Goal: Find contact information: Find contact information

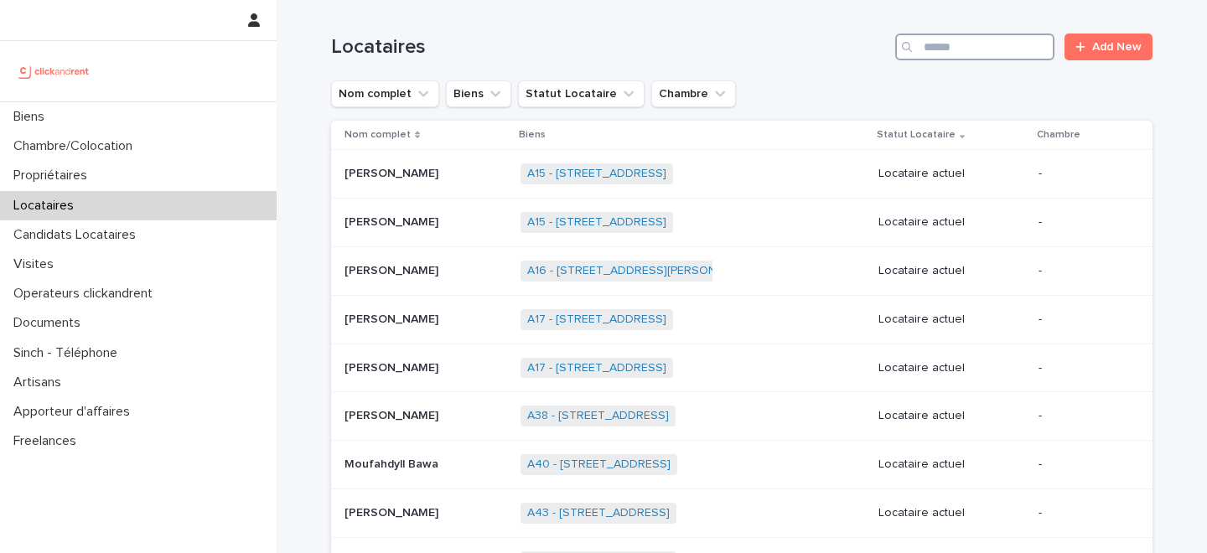
click at [970, 43] on input "Search" at bounding box center [974, 47] width 159 height 27
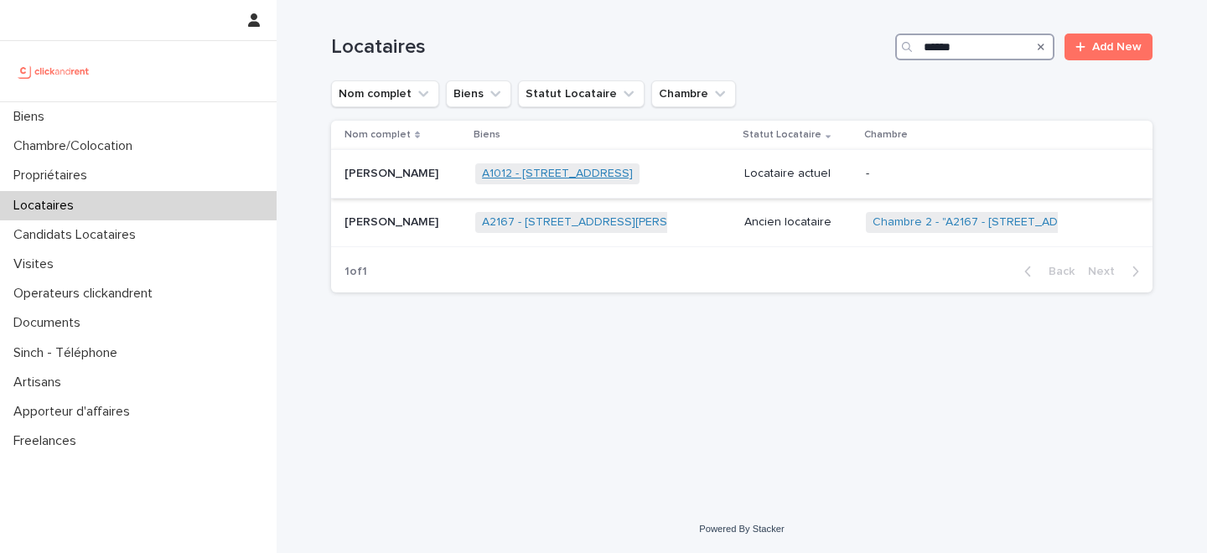
type input "******"
click at [496, 177] on link "A1012 - [STREET_ADDRESS]" at bounding box center [557, 174] width 151 height 14
click at [397, 177] on p "[PERSON_NAME]" at bounding box center [393, 172] width 97 height 18
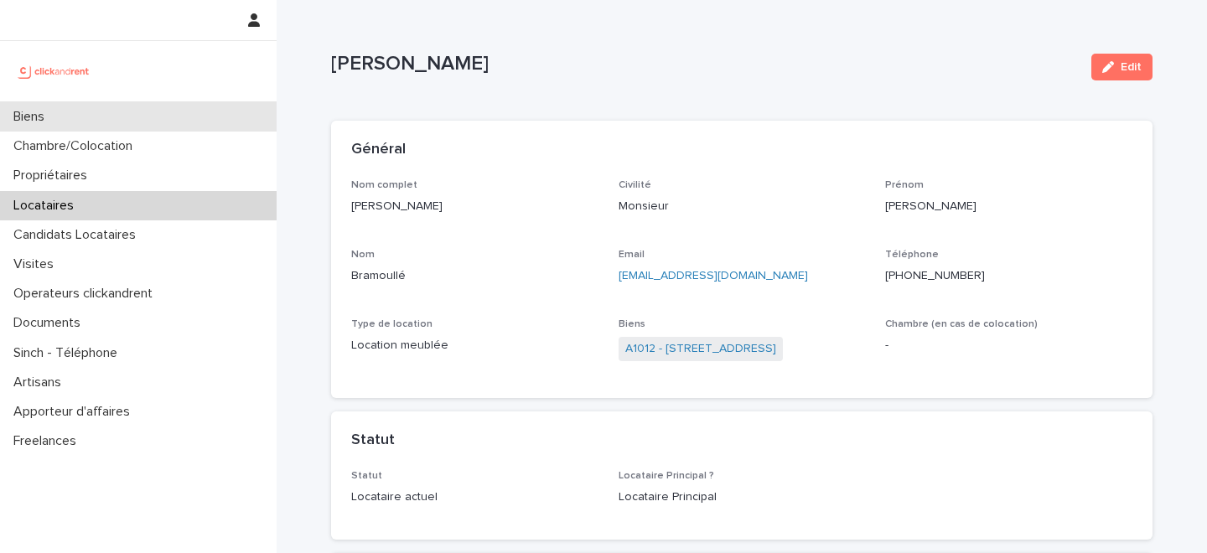
click at [165, 112] on div "Biens" at bounding box center [138, 116] width 277 height 29
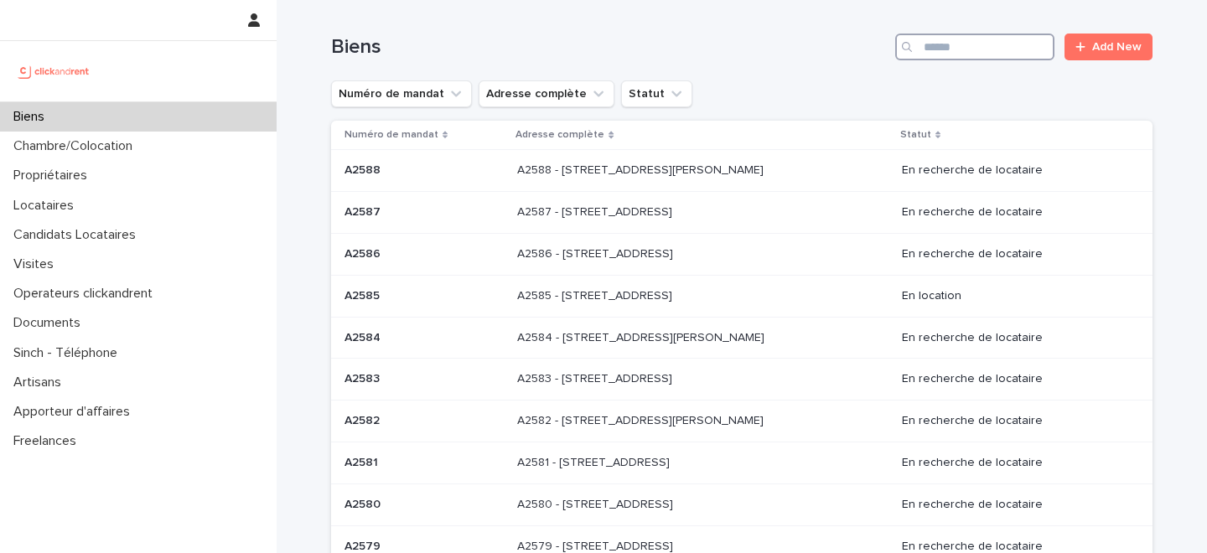
click at [981, 50] on input "Search" at bounding box center [974, 47] width 159 height 27
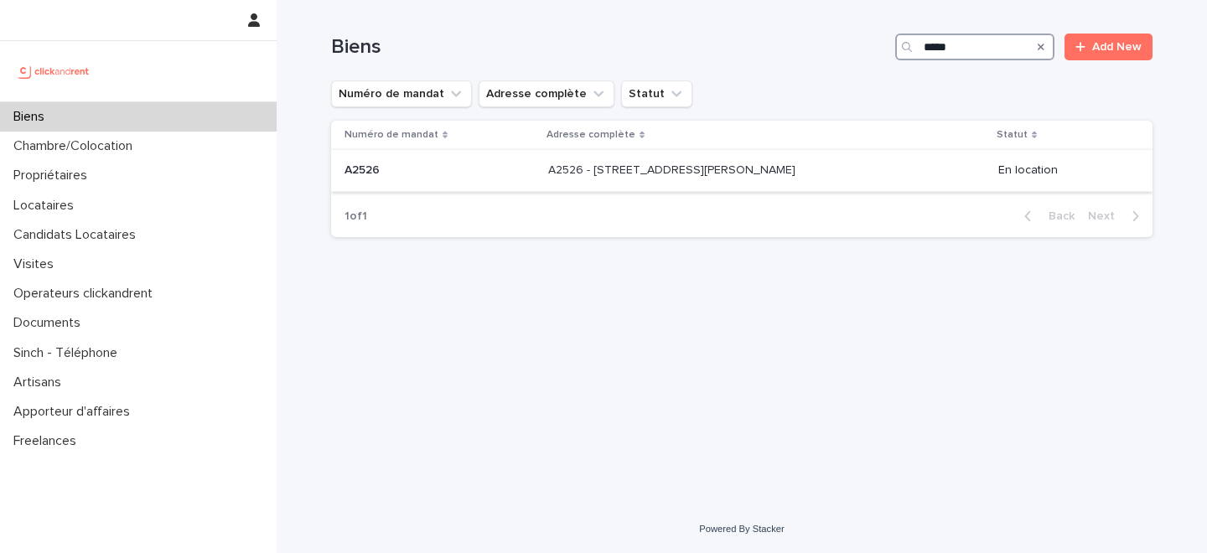
type input "*****"
click at [571, 179] on div "A2526 - 30 Rue Gabriel Péri, Créteil 94000 A2526 - 30 Rue Gabriel Péri, Créteil…" at bounding box center [766, 171] width 437 height 28
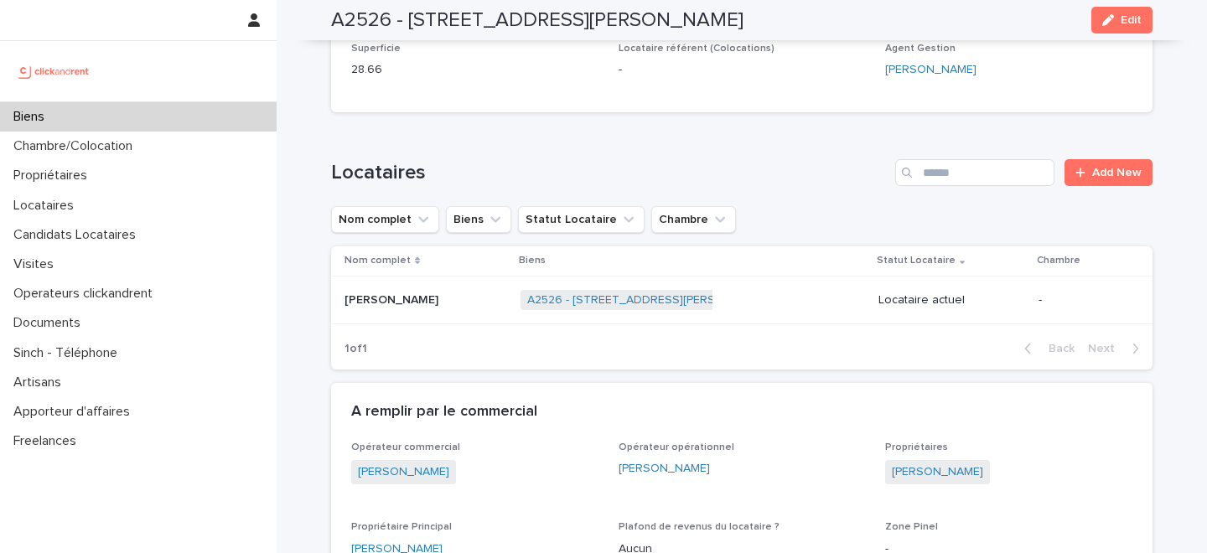
scroll to position [894, 0]
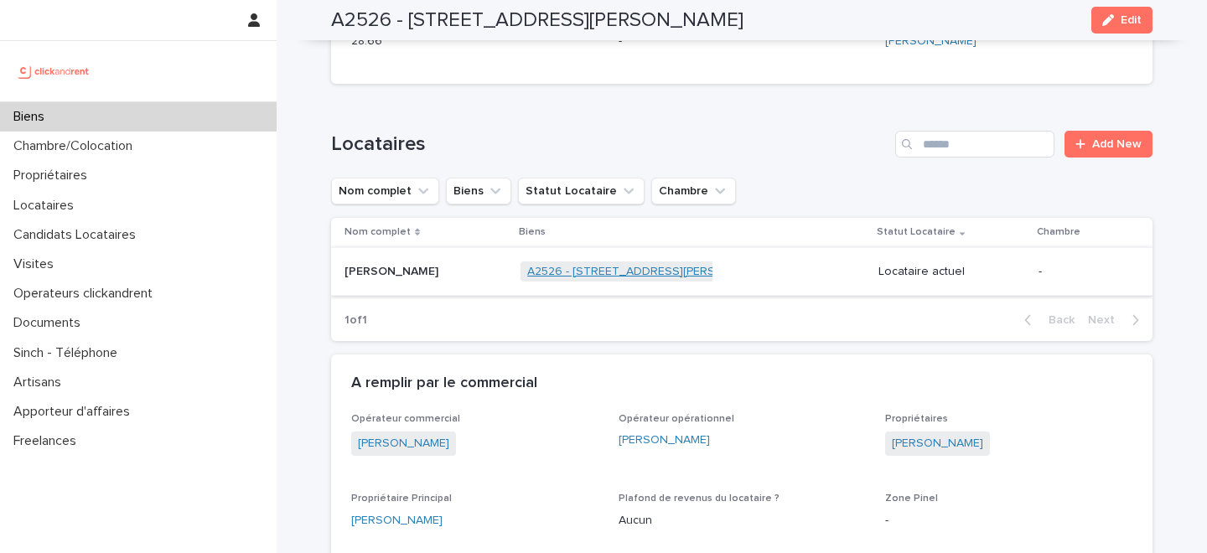
click at [532, 272] on link "A2526 - 30 Rue Gabriel Péri, Créteil 94000" at bounding box center [650, 272] width 247 height 14
click at [462, 274] on p at bounding box center [426, 272] width 163 height 14
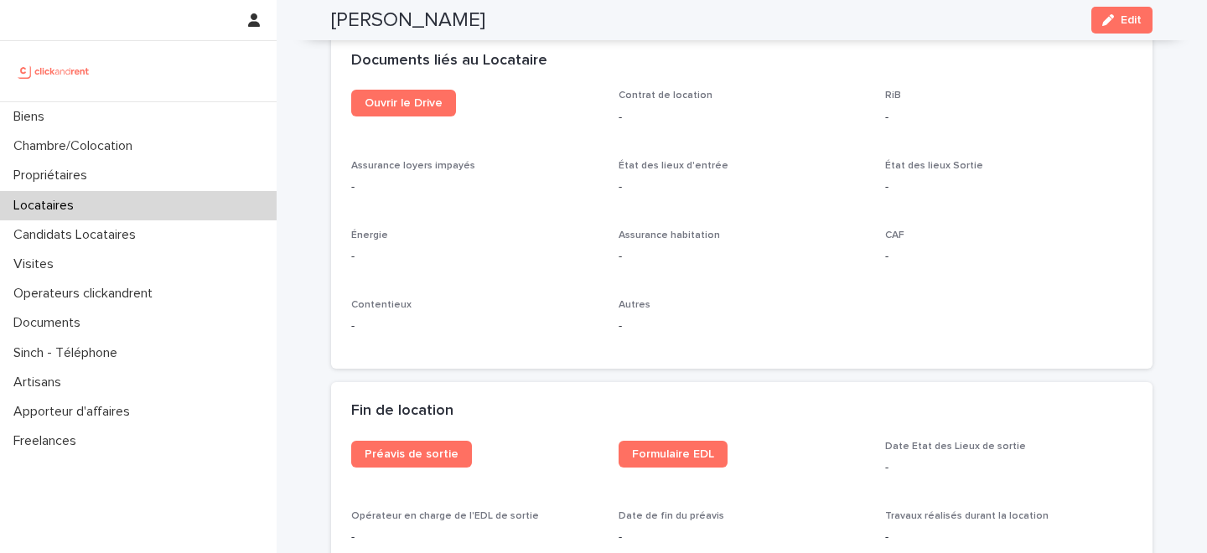
scroll to position [1745, 0]
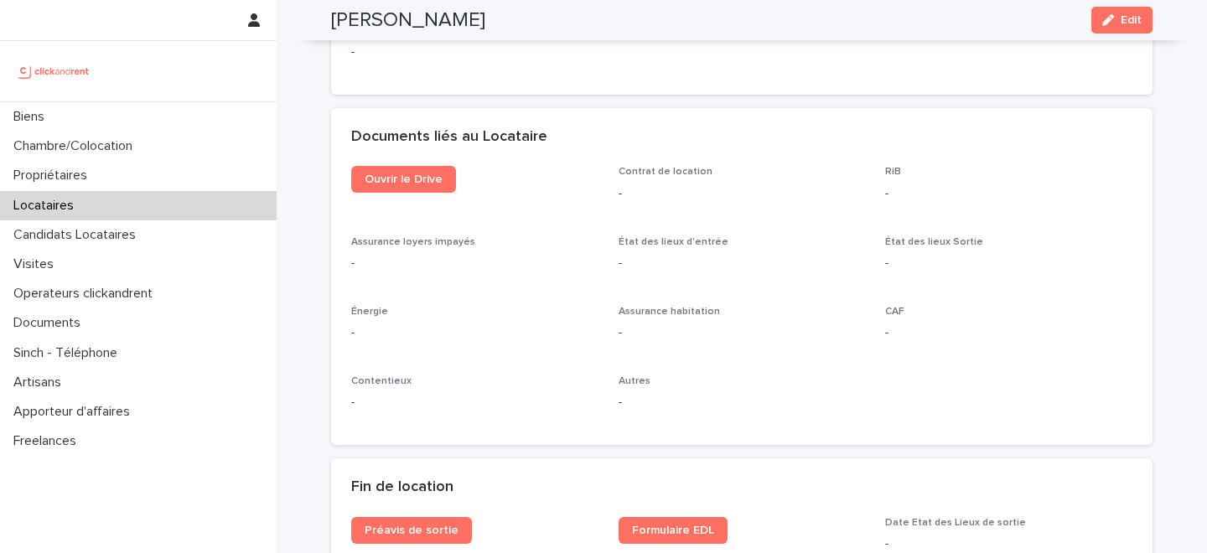
click at [402, 162] on div "Documents liés au Locataire" at bounding box center [742, 137] width 822 height 59
click at [397, 171] on link "Ouvrir le Drive" at bounding box center [403, 179] width 105 height 27
click at [1108, 17] on icon "button" at bounding box center [1108, 20] width 12 height 12
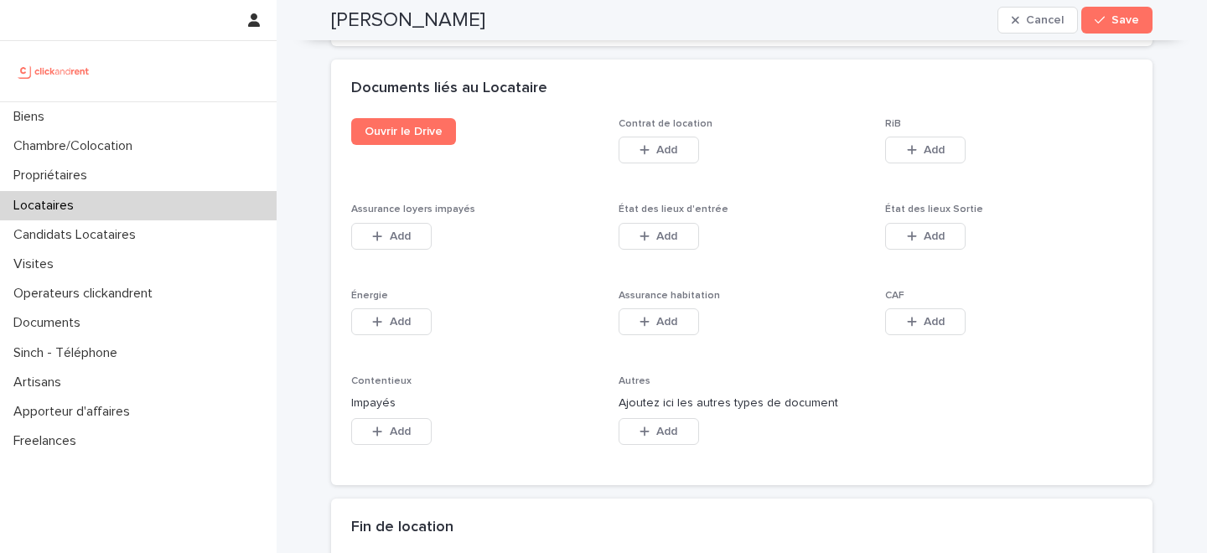
scroll to position [2830, 0]
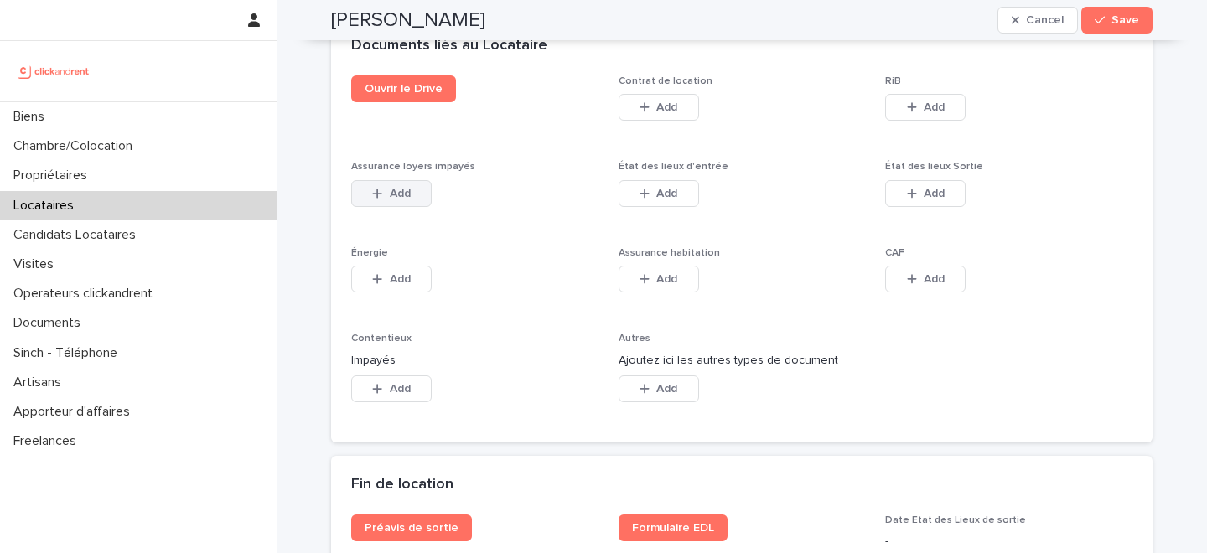
click at [384, 180] on button "Add" at bounding box center [391, 193] width 80 height 27
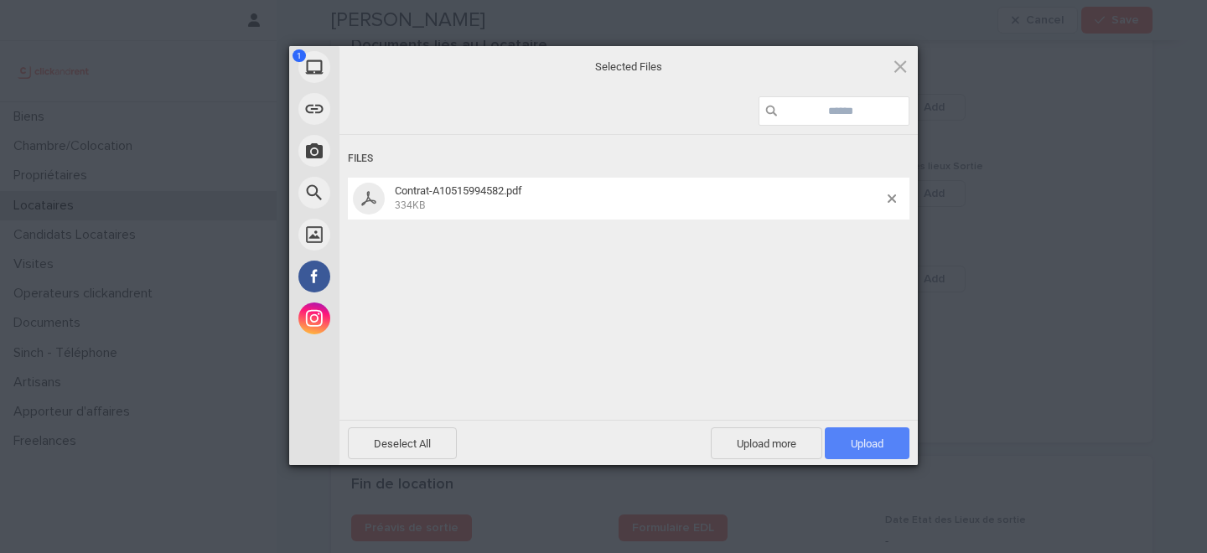
click at [879, 441] on span "Upload 1" at bounding box center [867, 444] width 33 height 13
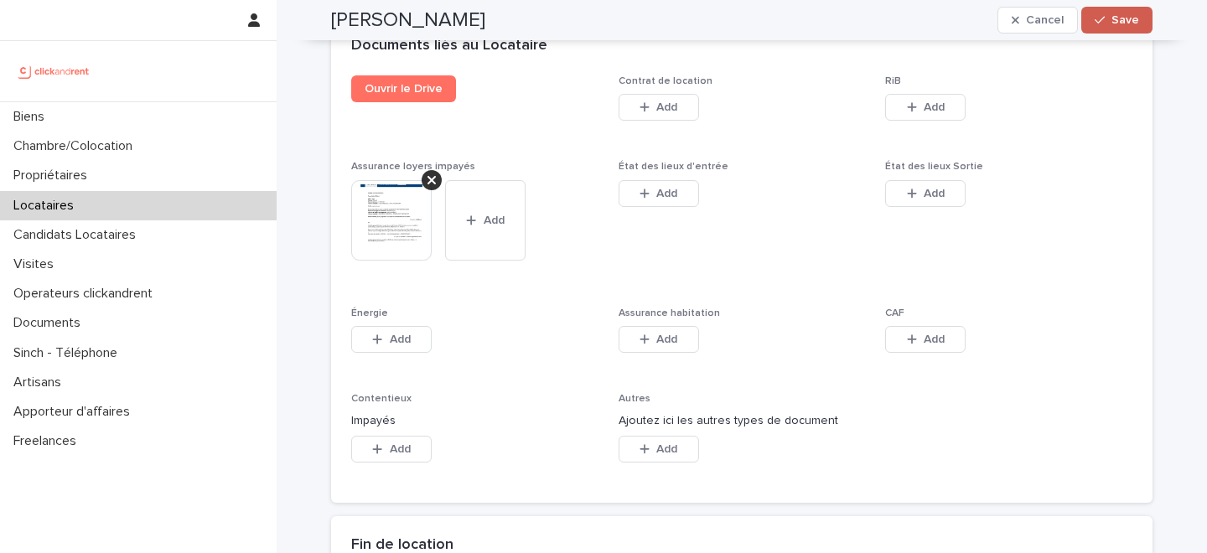
click at [1119, 20] on span "Save" at bounding box center [1126, 20] width 28 height 12
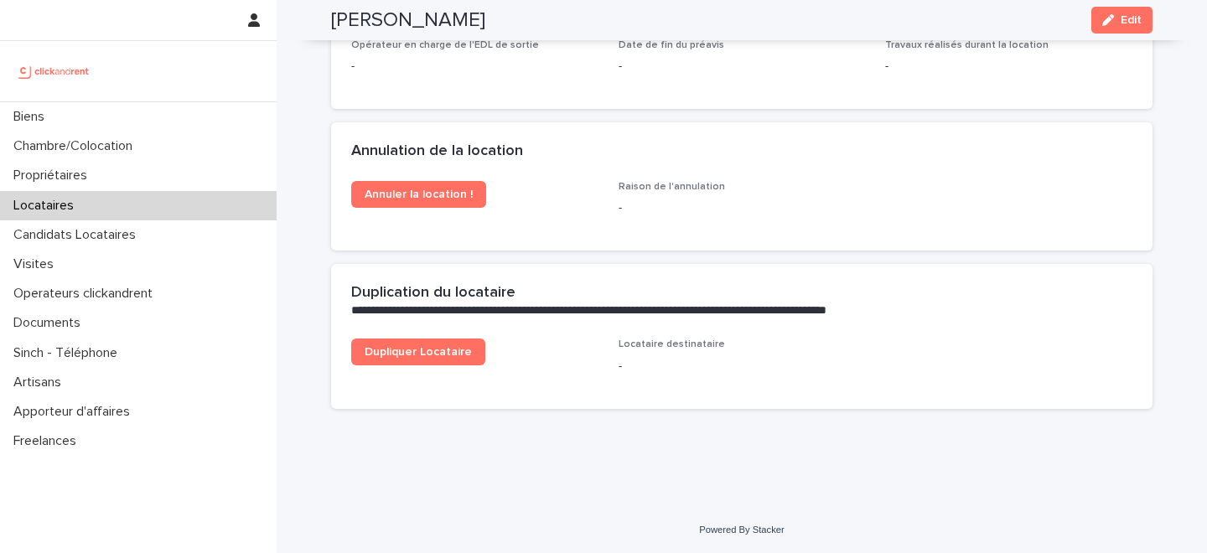
scroll to position [2359, 0]
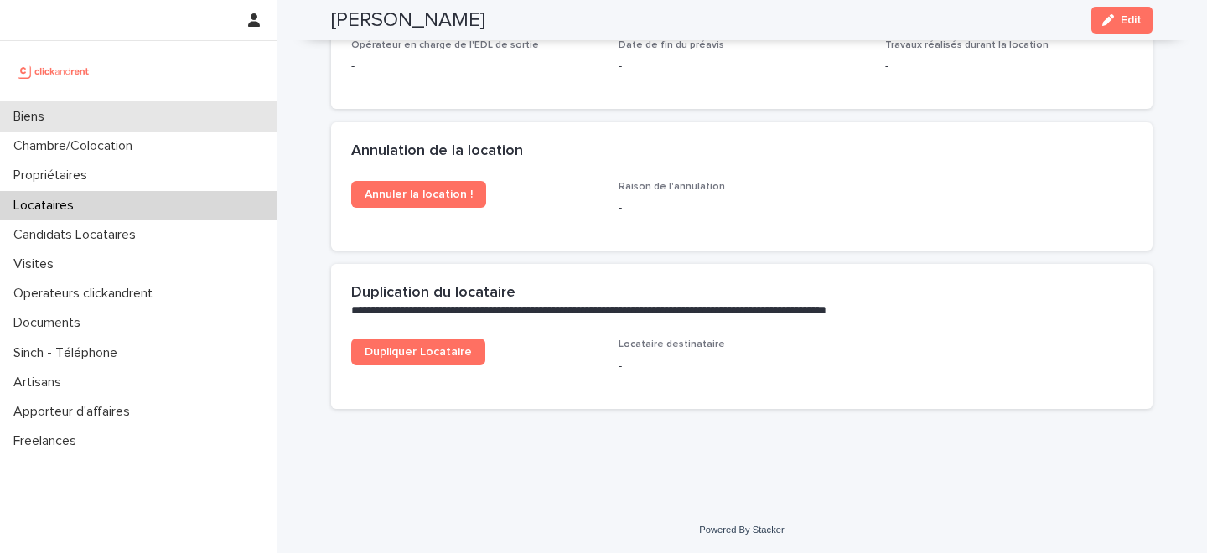
click at [132, 106] on div "Biens" at bounding box center [138, 116] width 277 height 29
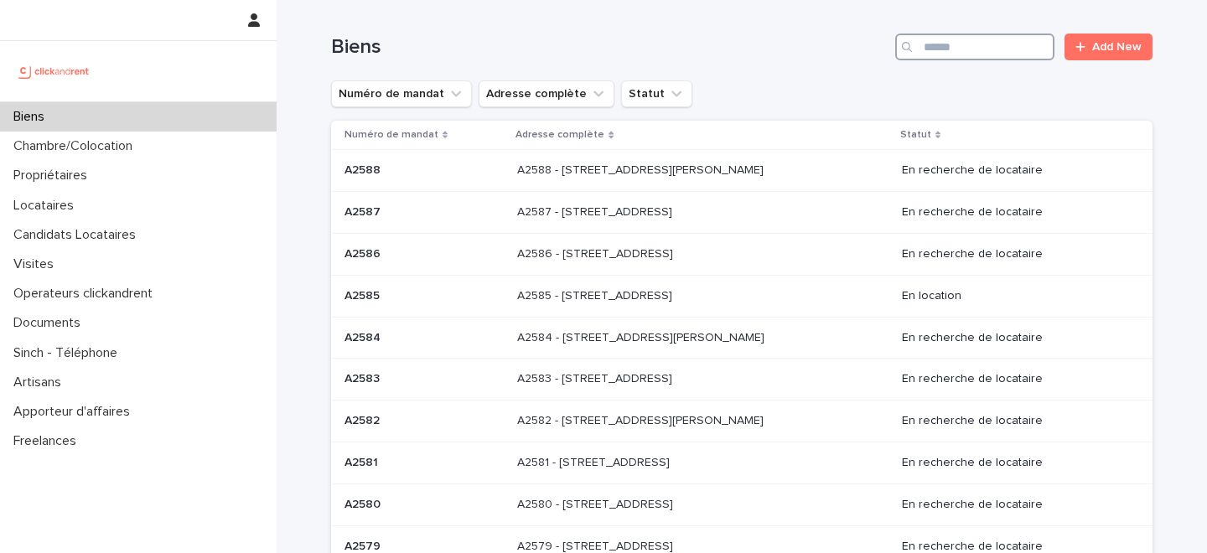
click at [962, 52] on input "Search" at bounding box center [974, 47] width 159 height 27
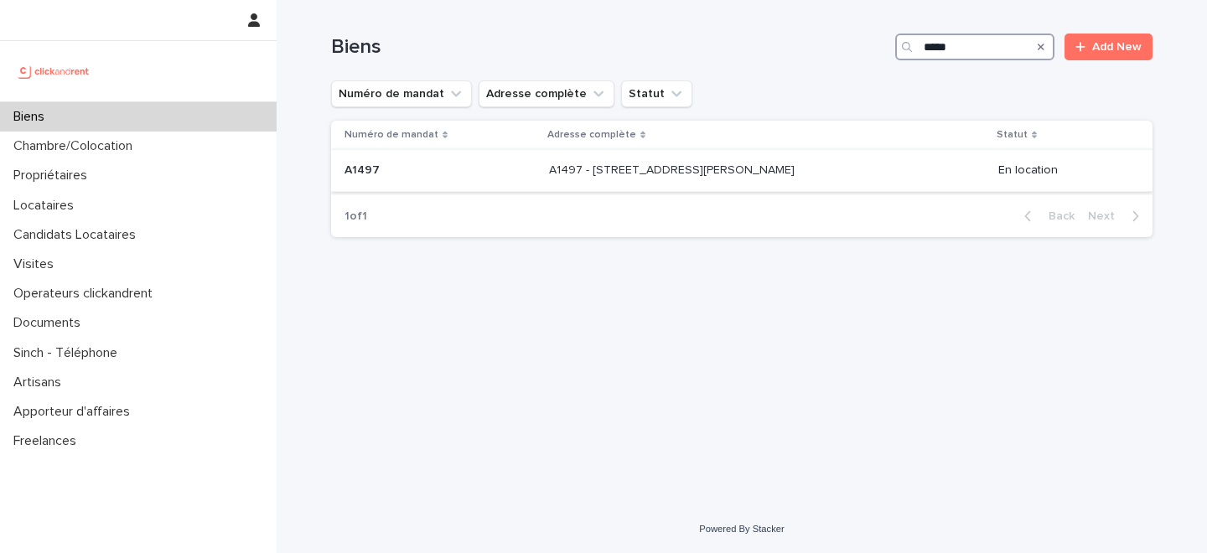
type input "*****"
click at [635, 169] on p "A1497 - 17 Rue Eugène Varlin, Paris 75010" at bounding box center [673, 169] width 249 height 18
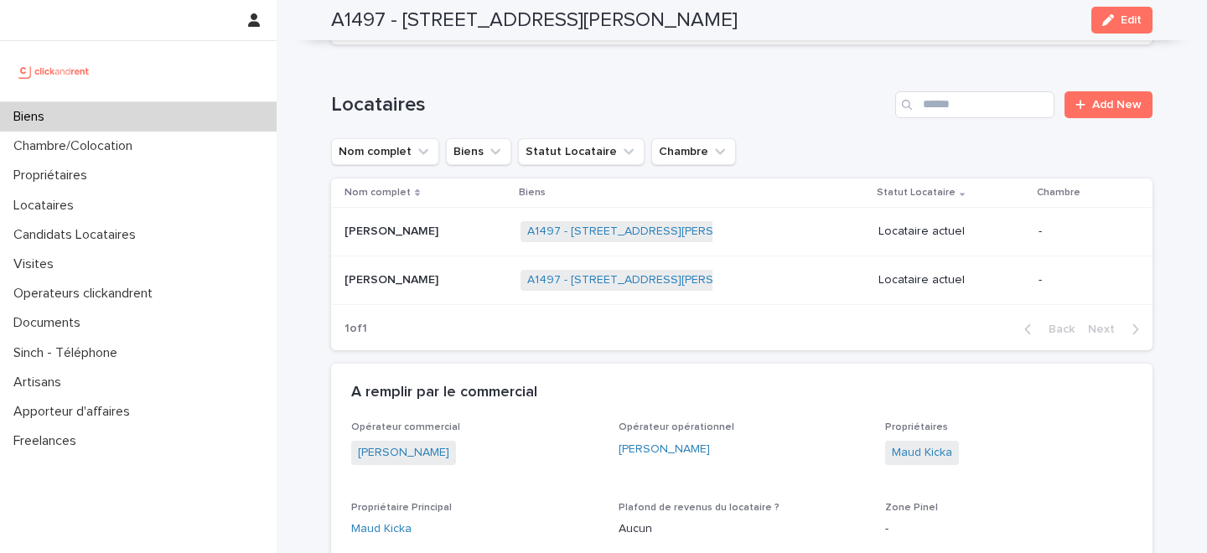
scroll to position [818, 0]
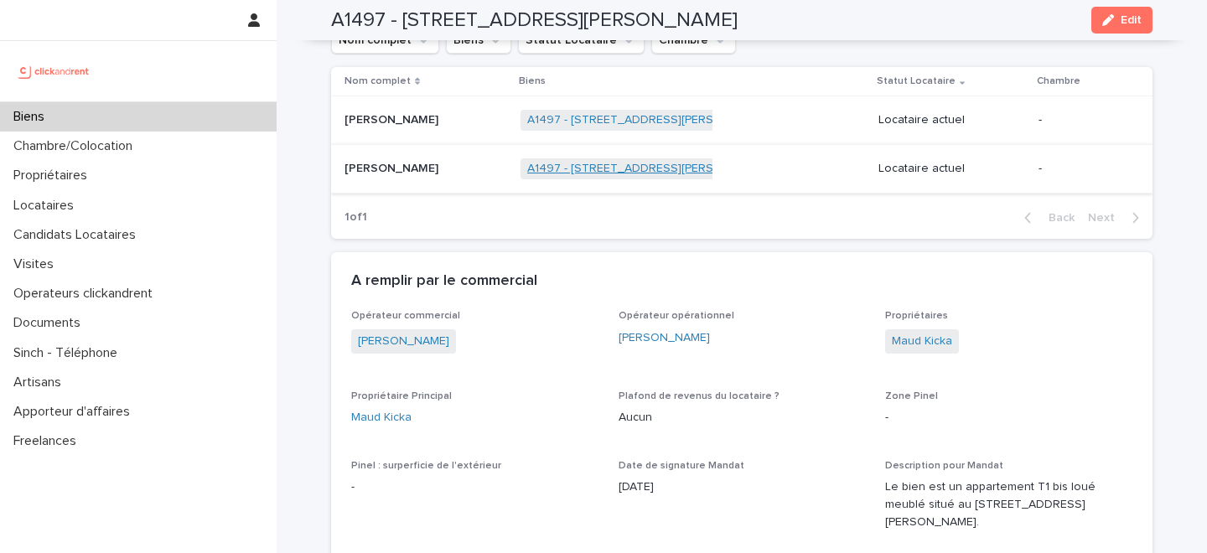
click at [618, 169] on link "A1497 - 17 Rue Eugène Varlin, Paris 75010" at bounding box center [650, 169] width 246 height 14
click at [439, 163] on p at bounding box center [426, 169] width 163 height 14
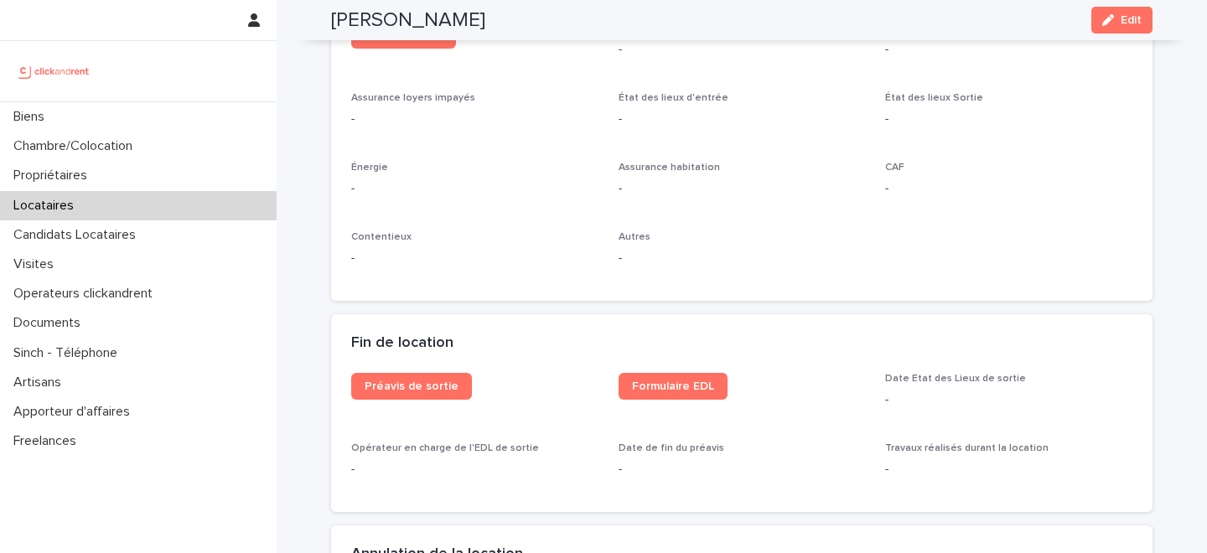
scroll to position [1592, 0]
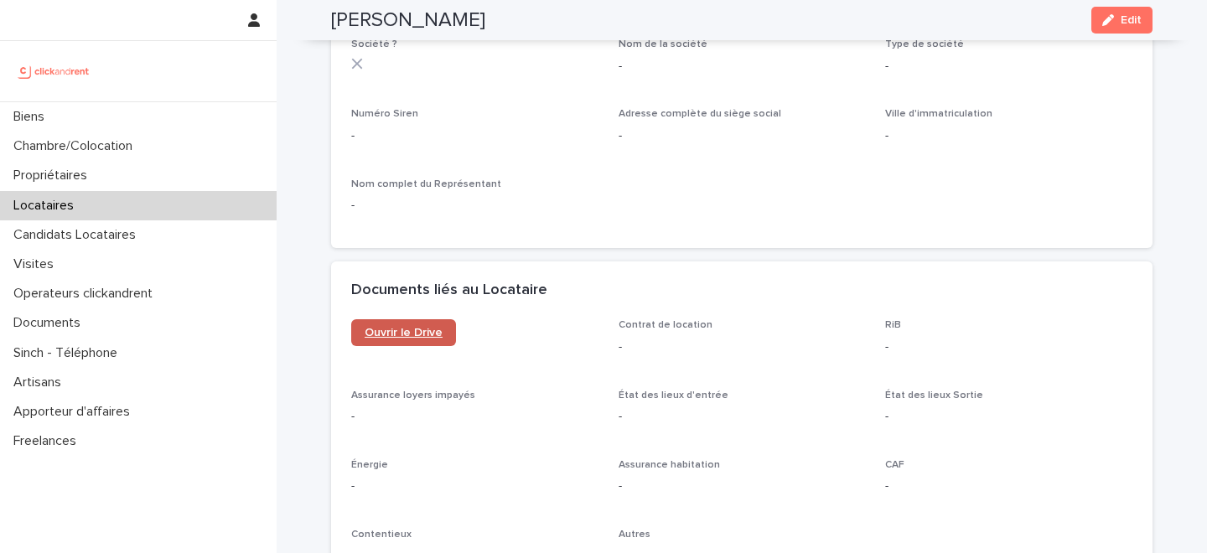
click at [423, 324] on link "Ouvrir le Drive" at bounding box center [403, 332] width 105 height 27
click at [1122, 17] on span "Edit" at bounding box center [1131, 20] width 21 height 12
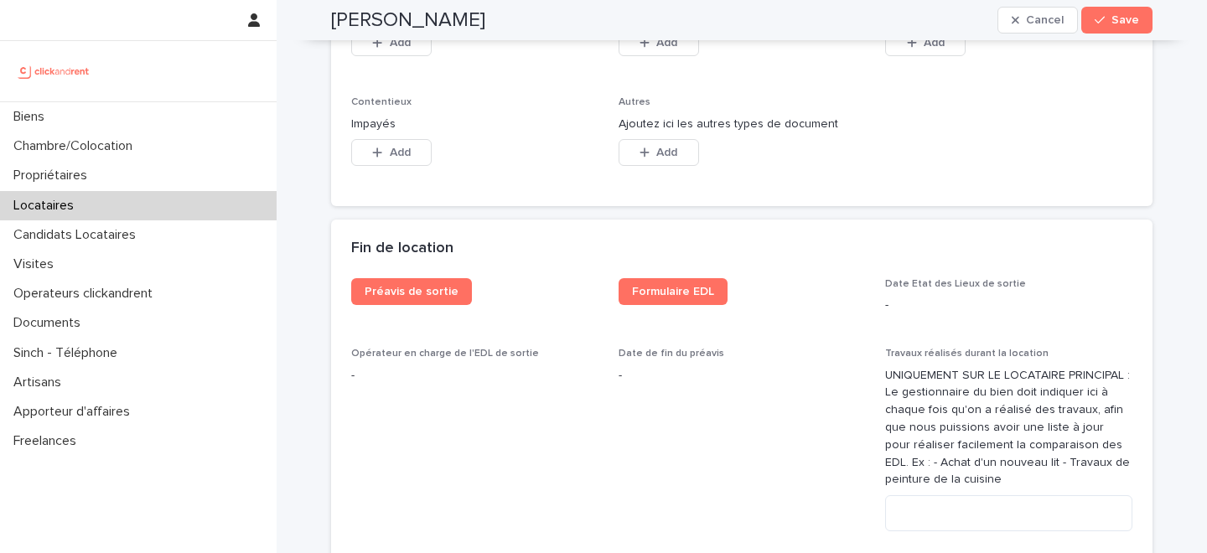
scroll to position [2817, 0]
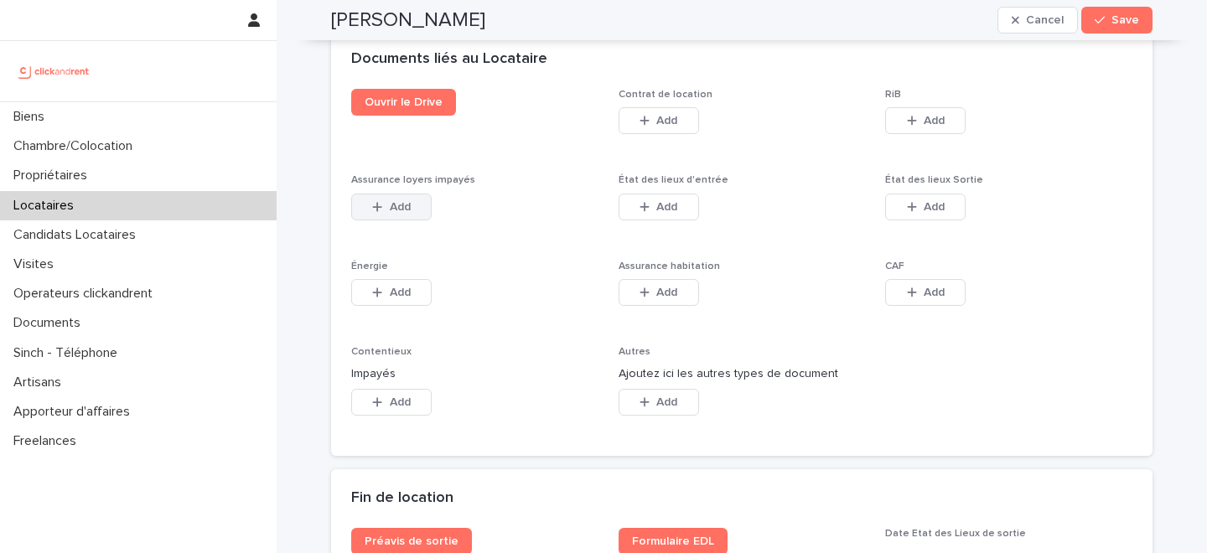
click at [393, 201] on span "Add" at bounding box center [400, 207] width 21 height 12
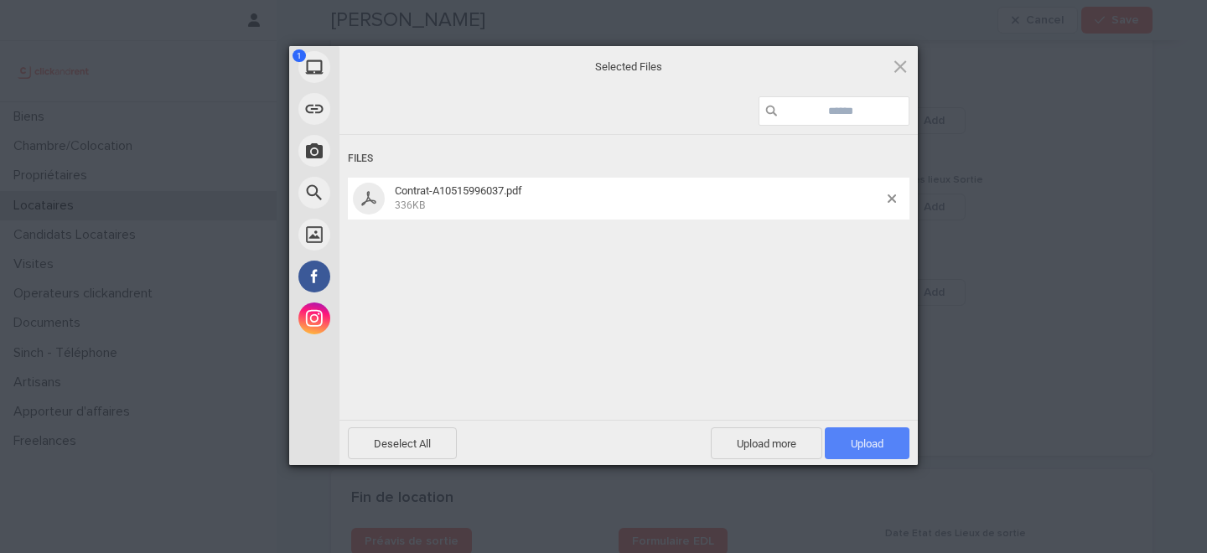
click at [851, 438] on span "Upload 1" at bounding box center [867, 444] width 33 height 13
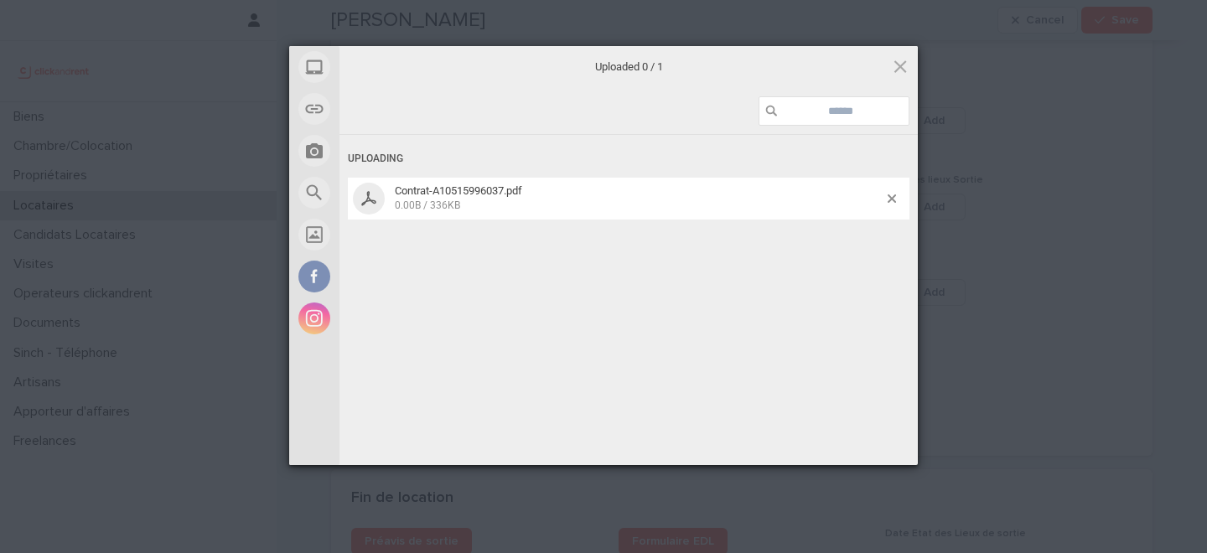
click at [850, 473] on span "Upload 0" at bounding box center [867, 489] width 85 height 32
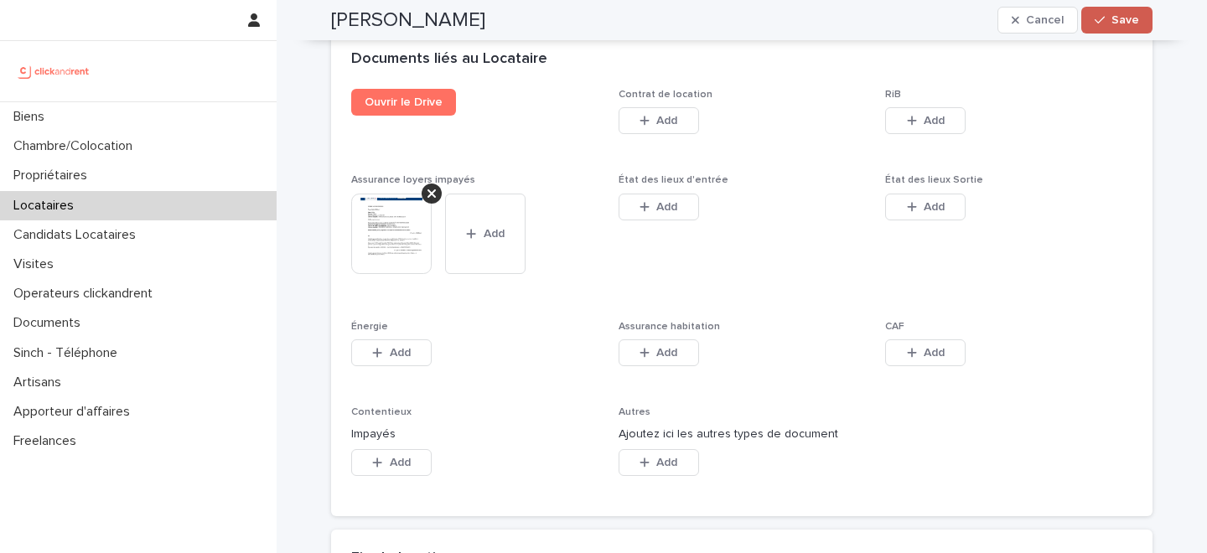
click at [1127, 27] on button "Save" at bounding box center [1116, 20] width 71 height 27
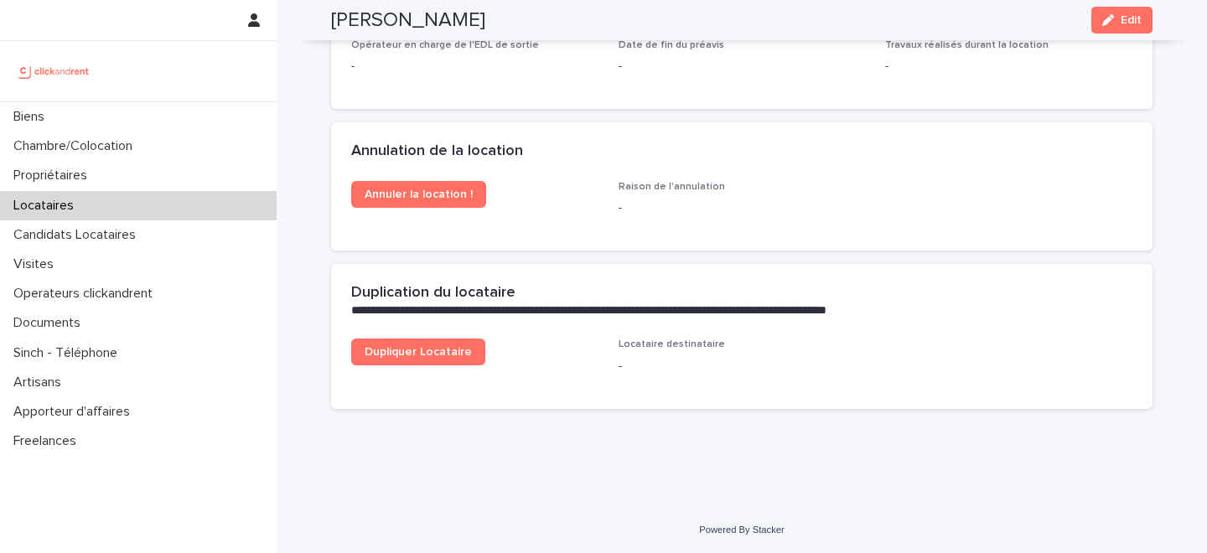
scroll to position [2359, 0]
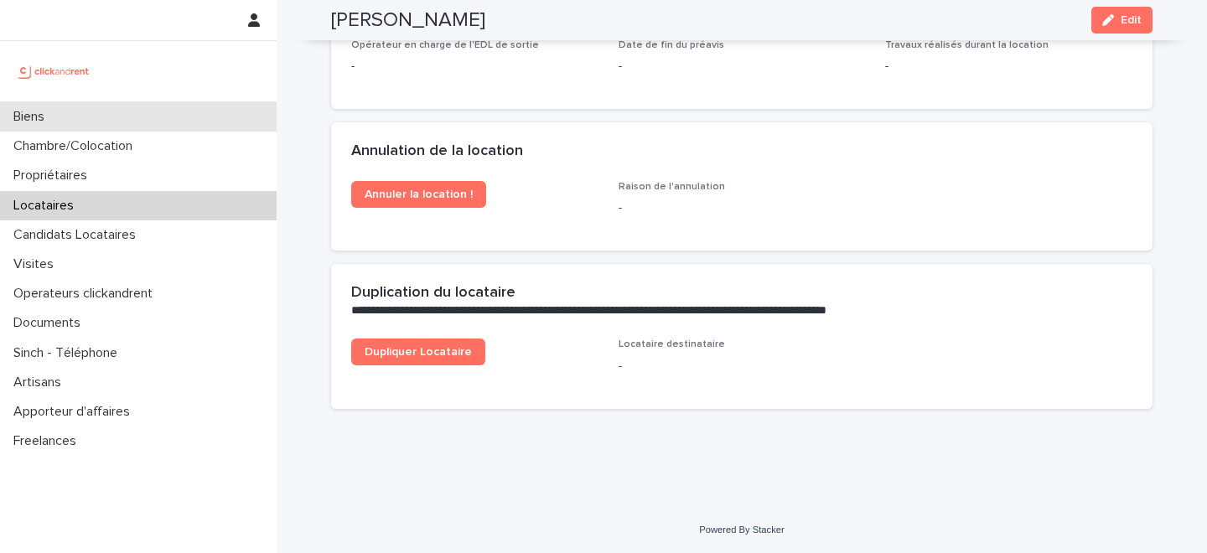
click at [142, 112] on div "Biens" at bounding box center [138, 116] width 277 height 29
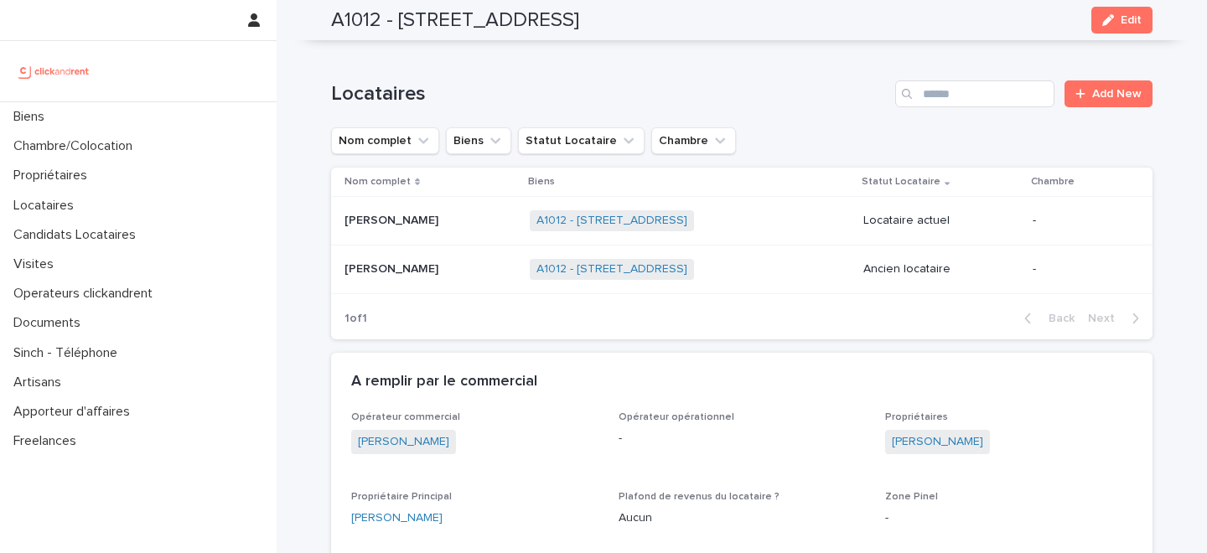
scroll to position [817, 0]
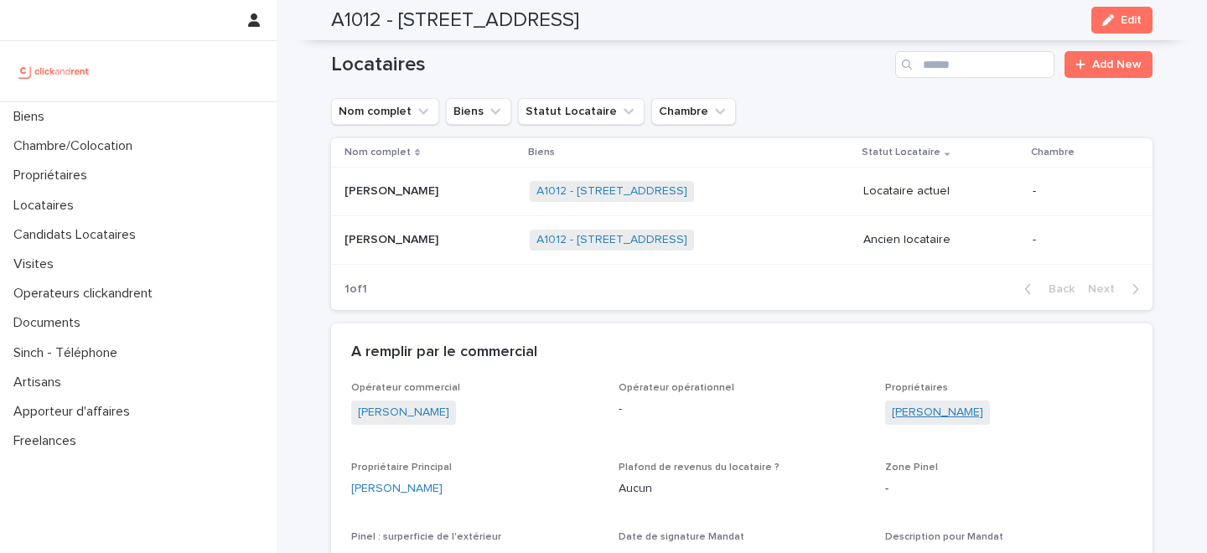
click at [915, 415] on link "[PERSON_NAME]" at bounding box center [937, 413] width 91 height 18
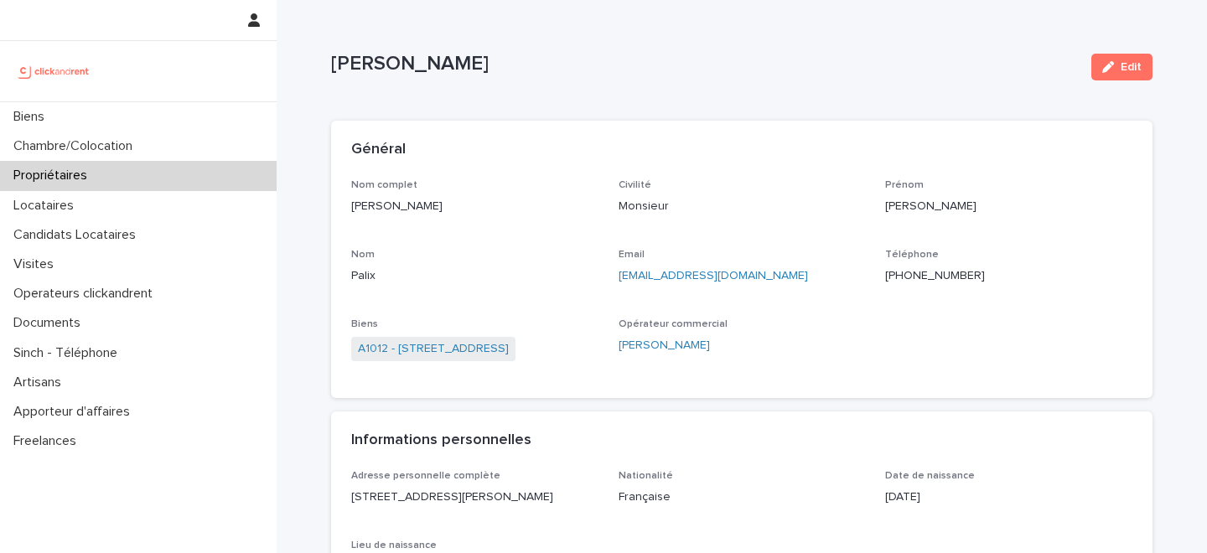
click at [415, 61] on p "[PERSON_NAME]" at bounding box center [704, 64] width 747 height 24
copy div "[PERSON_NAME] Edit Sorry, there was an error saving your record. Please try aga…"
click at [923, 272] on p "[PHONE_NUMBER]" at bounding box center [1008, 276] width 247 height 18
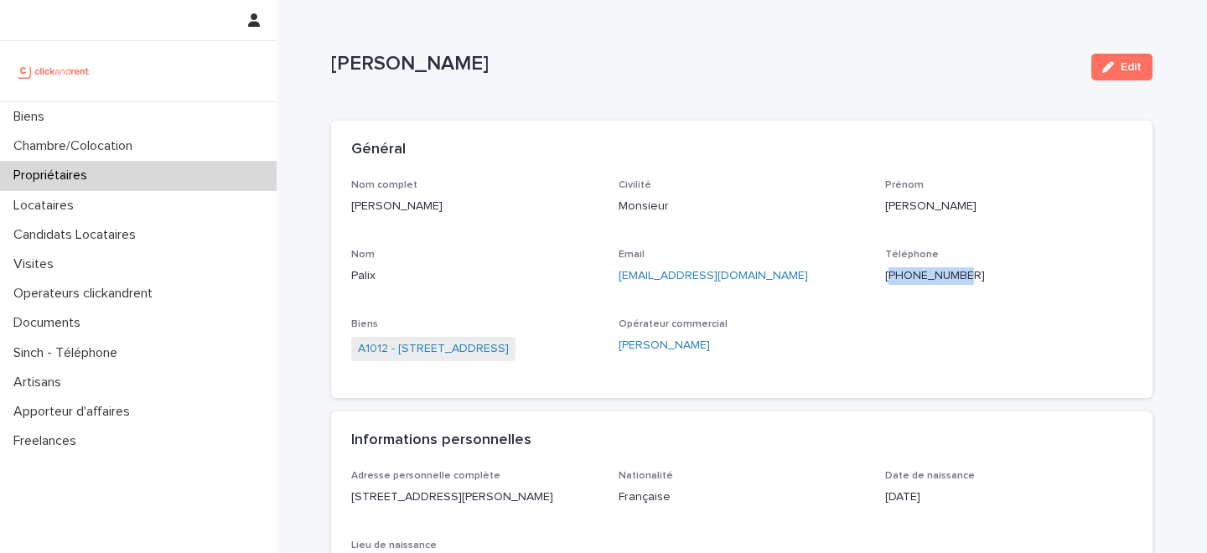
click at [923, 272] on p "[PHONE_NUMBER]" at bounding box center [1008, 276] width 247 height 18
copy p "[PHONE_NUMBER]"
drag, startPoint x: 760, startPoint y: 277, endPoint x: 614, endPoint y: 277, distance: 146.7
click at [616, 277] on div "Nom complet [PERSON_NAME] Civilité Monsieur [PERSON_NAME] [PERSON_NAME] Email […" at bounding box center [741, 279] width 781 height 200
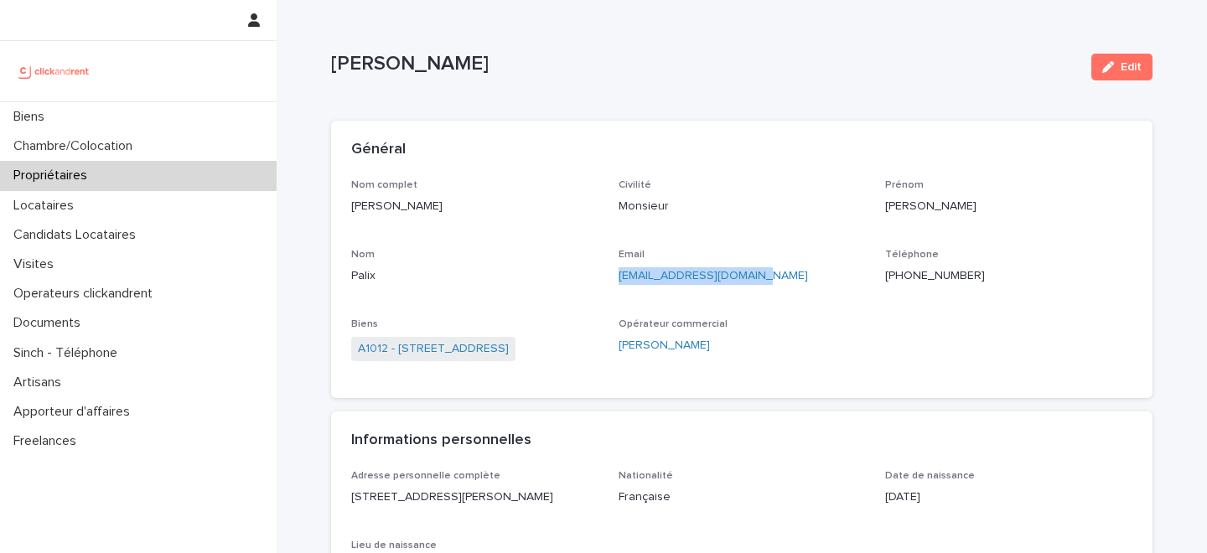
copy link "[EMAIL_ADDRESS][DOMAIN_NAME]"
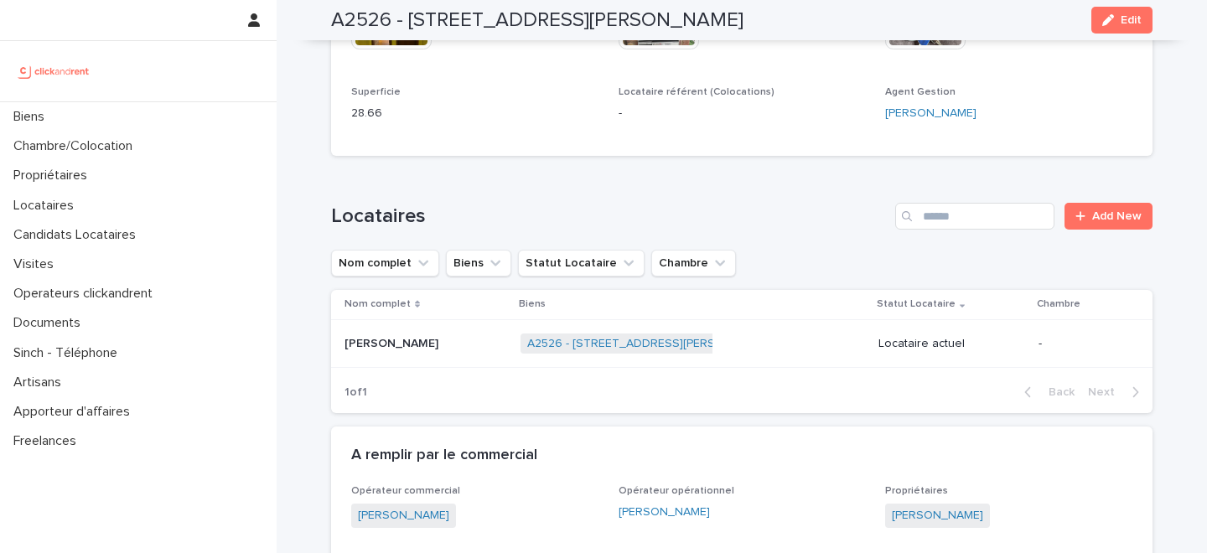
scroll to position [822, 0]
click at [913, 516] on link "Harold Auger" at bounding box center [937, 515] width 91 height 18
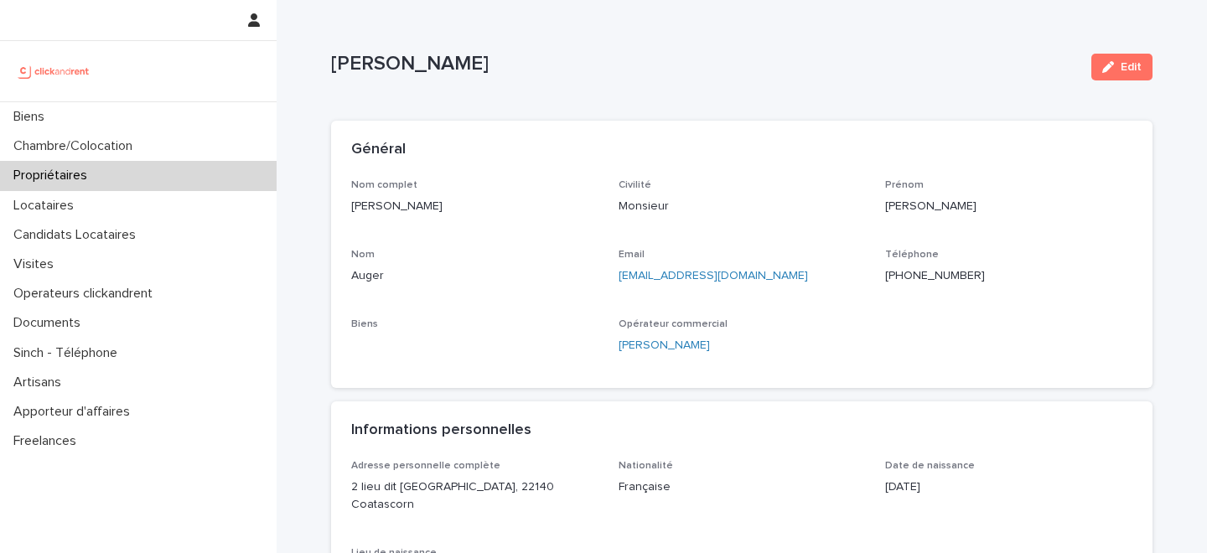
click at [909, 273] on p "+33760344110" at bounding box center [1008, 276] width 247 height 18
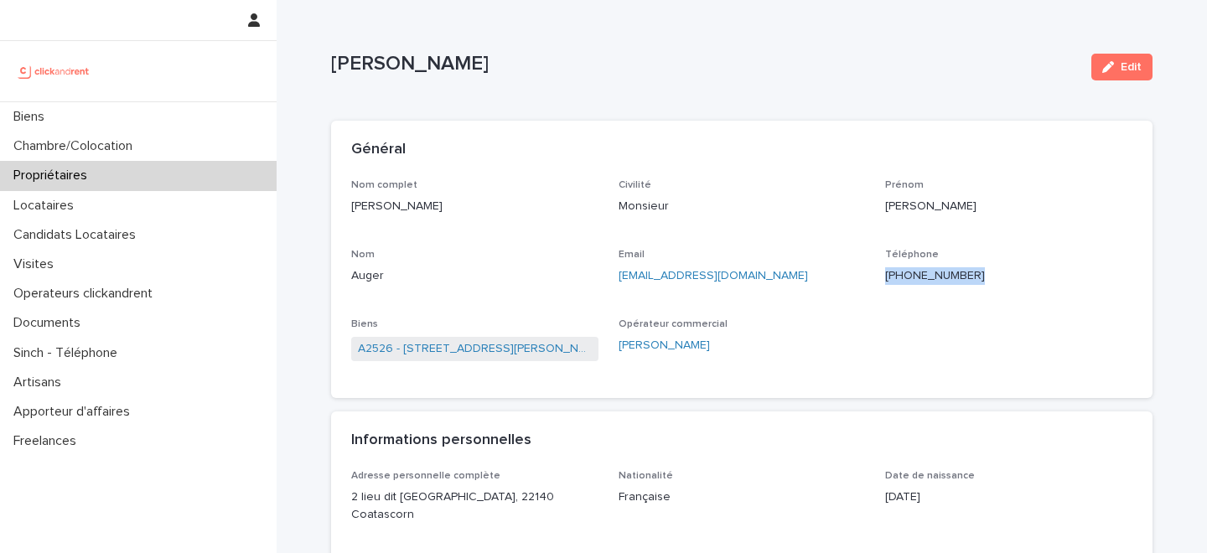
copy p "+33760344110"
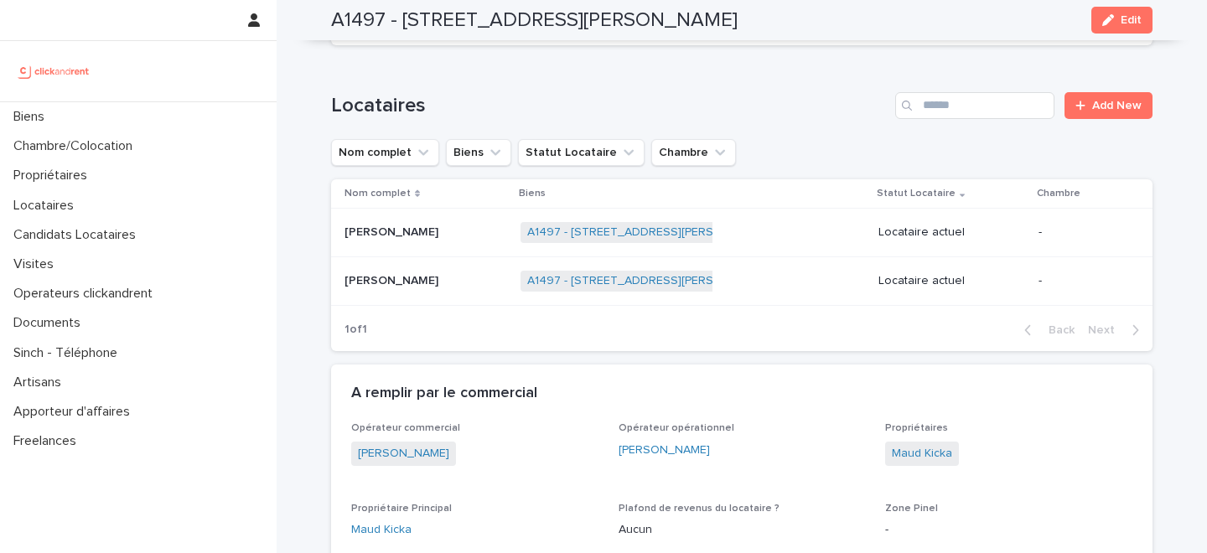
scroll to position [738, 0]
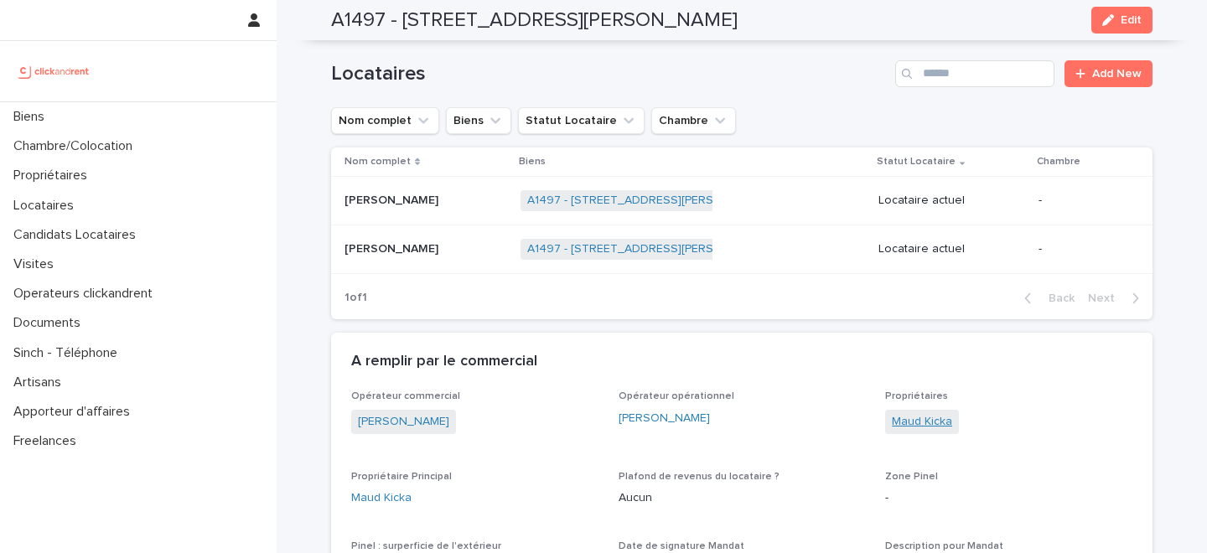
click at [915, 416] on link "Maud Kicka" at bounding box center [922, 422] width 60 height 18
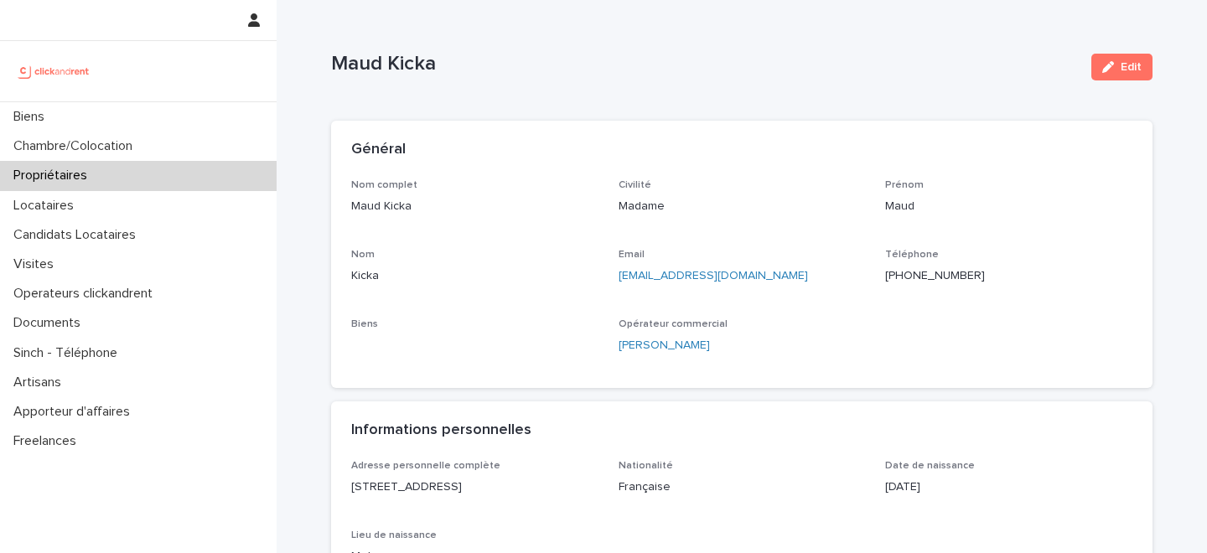
click at [910, 267] on div "+33682810346" at bounding box center [1008, 274] width 247 height 21
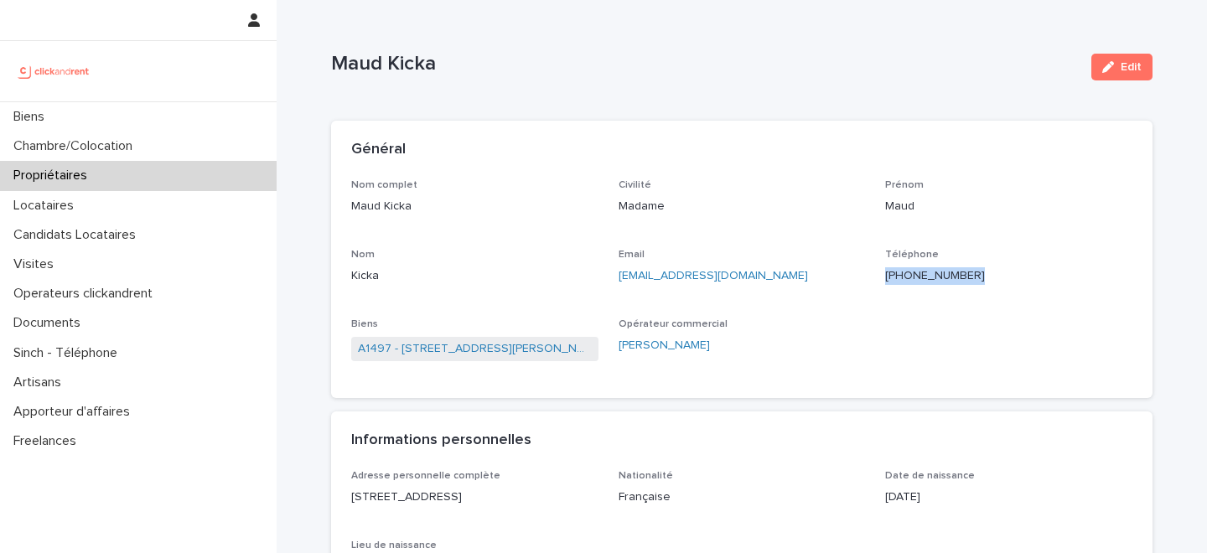
copy p "+33682810346"
